Goal: Task Accomplishment & Management: Manage account settings

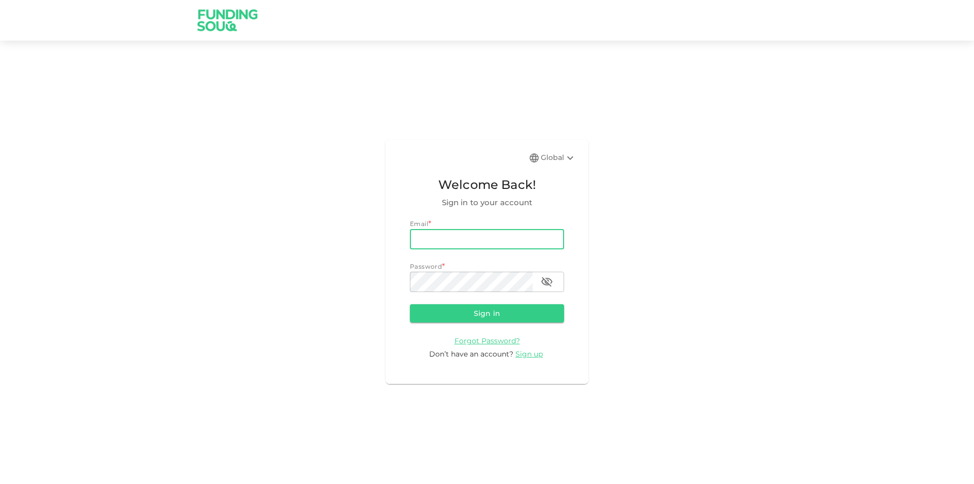
click at [452, 232] on input "email" at bounding box center [487, 239] width 154 height 20
type input "[PERSON_NAME][EMAIL_ADDRESS][PERSON_NAME][DOMAIN_NAME]"
click at [410, 304] on button "Sign in" at bounding box center [487, 313] width 154 height 18
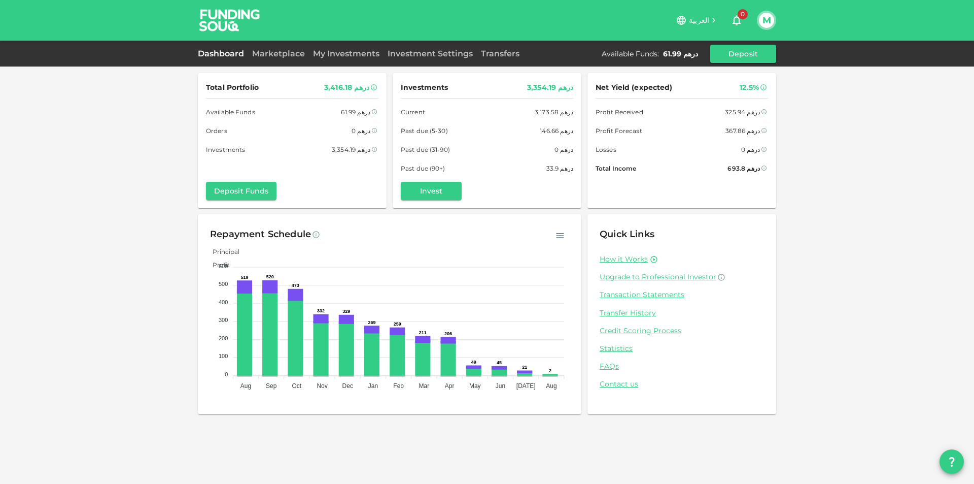
click at [272, 48] on div "Marketplace" at bounding box center [278, 54] width 61 height 12
click at [273, 51] on link "Marketplace" at bounding box center [278, 54] width 61 height 10
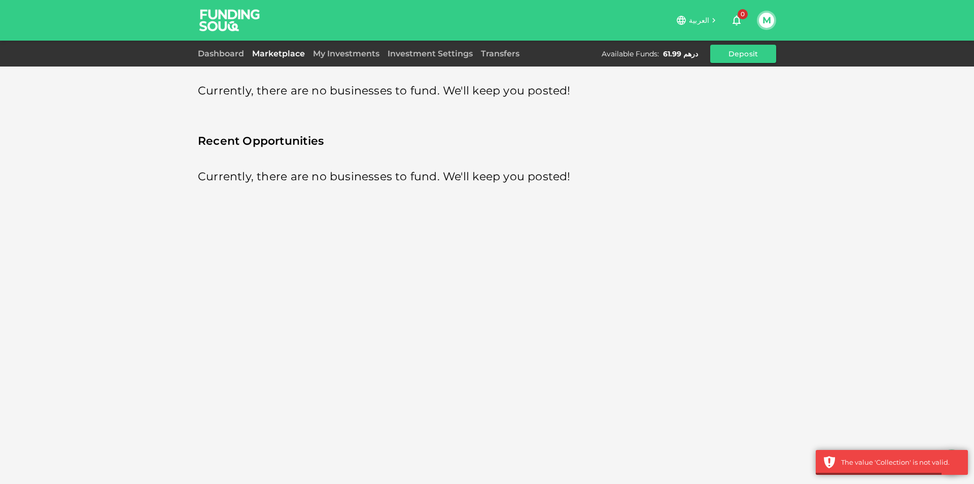
click at [290, 53] on link "Marketplace" at bounding box center [278, 54] width 61 height 10
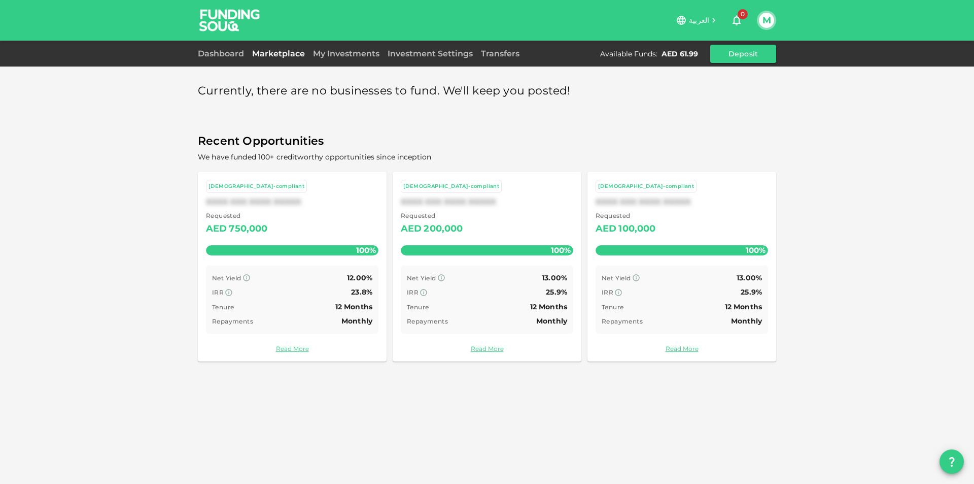
click at [770, 23] on button "M" at bounding box center [766, 20] width 15 height 15
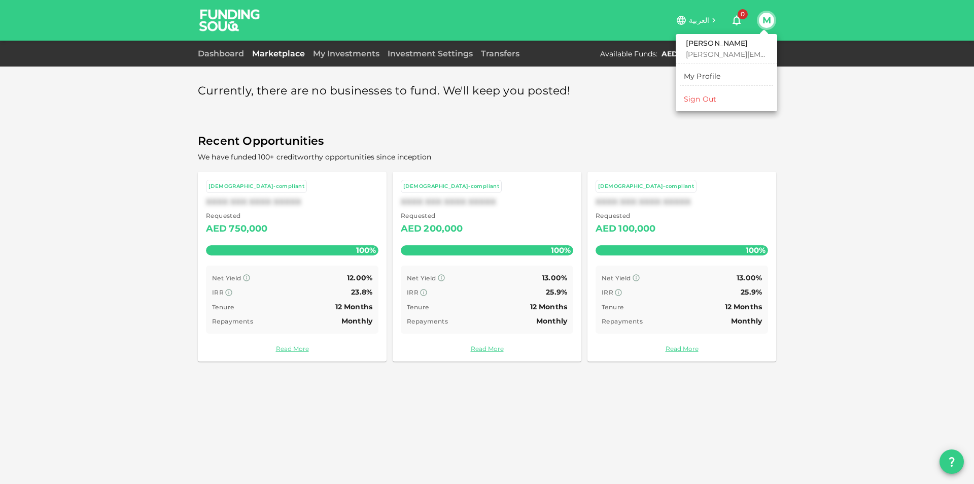
click at [708, 97] on div "Sign Out" at bounding box center [700, 99] width 32 height 10
